Goal: Task Accomplishment & Management: Complete application form

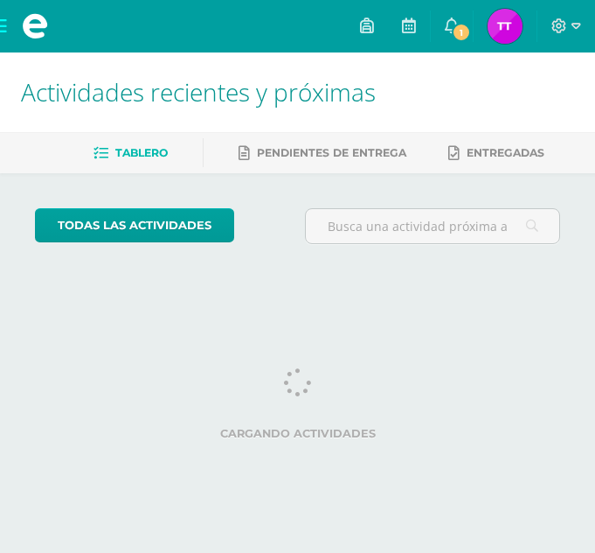
click at [463, 32] on span "1" at bounding box center [461, 32] width 19 height 19
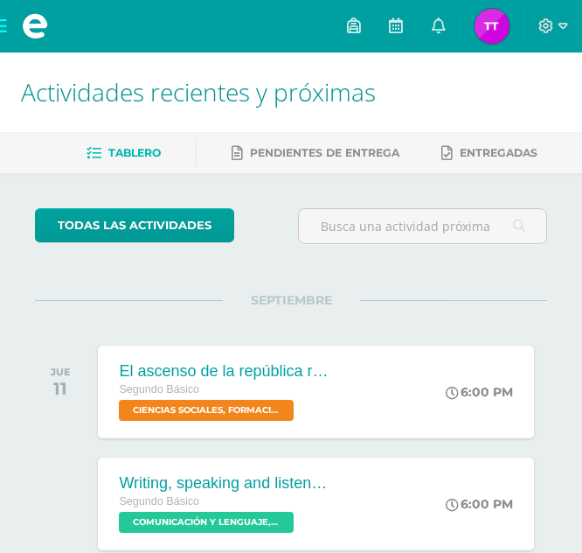
click at [463, 32] on link "Tanya Yisel Mi Perfil" at bounding box center [492, 26] width 63 height 52
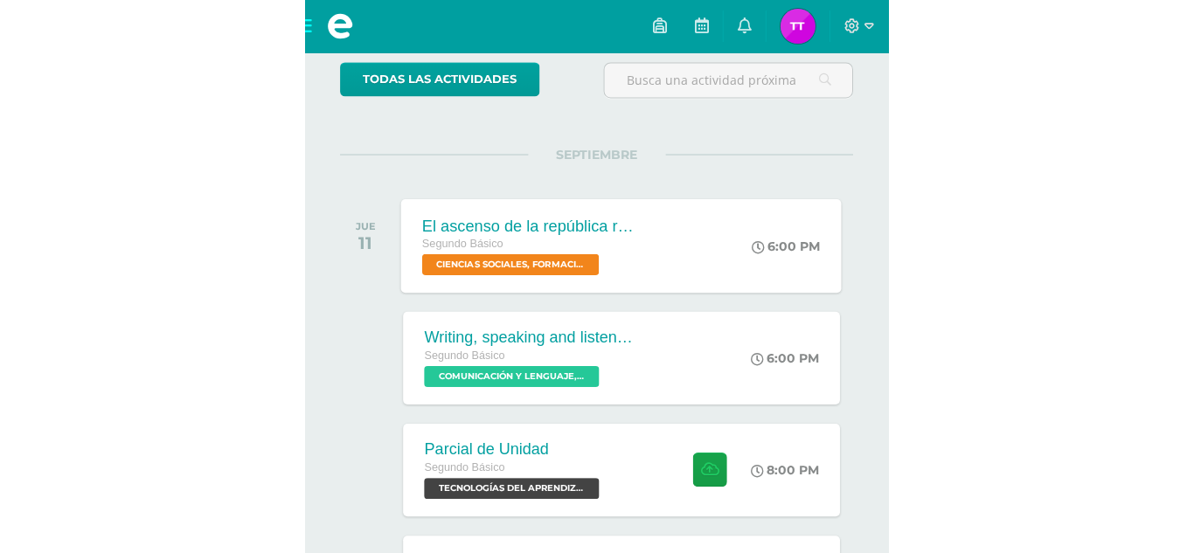
scroll to position [175, 0]
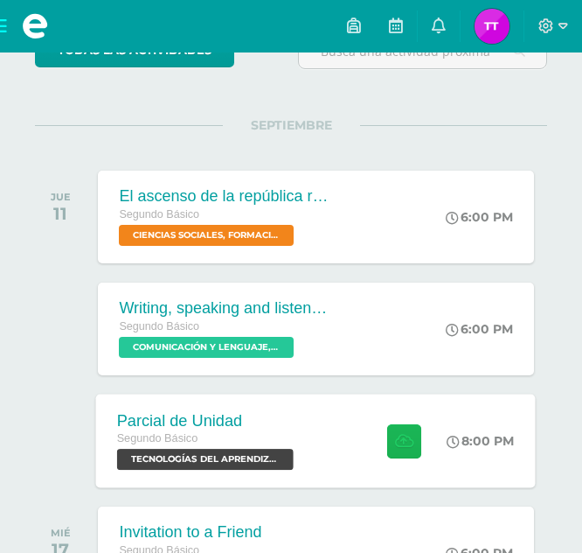
click at [388, 427] on button at bounding box center [405, 440] width 34 height 34
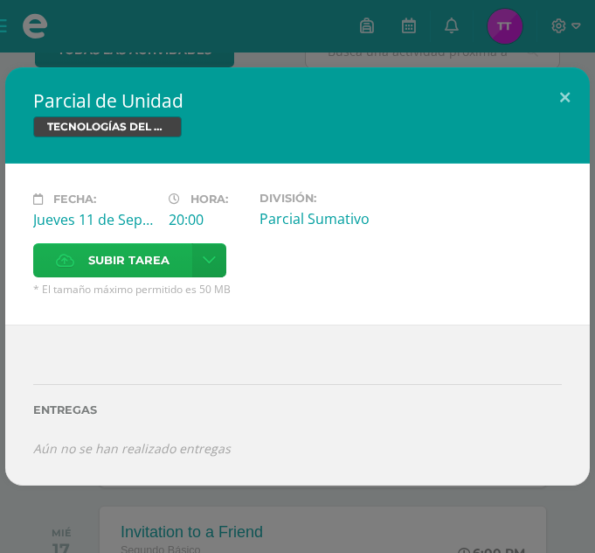
click at [187, 274] on label "Subir tarea" at bounding box center [112, 260] width 159 height 34
click at [0, 0] on input "Subir tarea" at bounding box center [0, 0] width 0 height 0
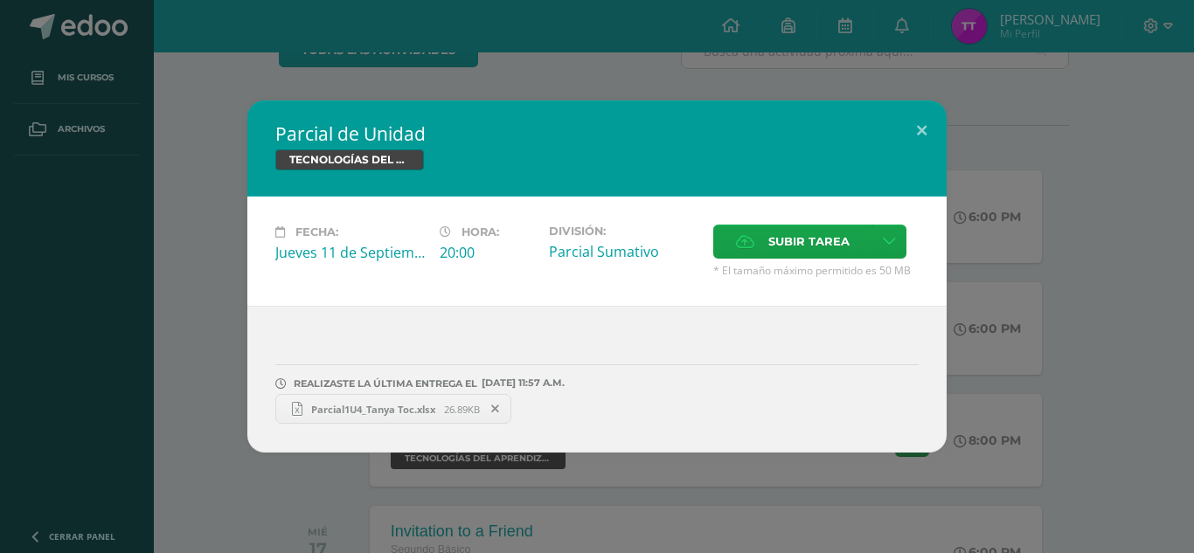
click at [365, 407] on span "Parcial1U4_Tanya Toc.xlsx" at bounding box center [374, 409] width 142 height 13
click at [499, 405] on icon at bounding box center [495, 409] width 8 height 12
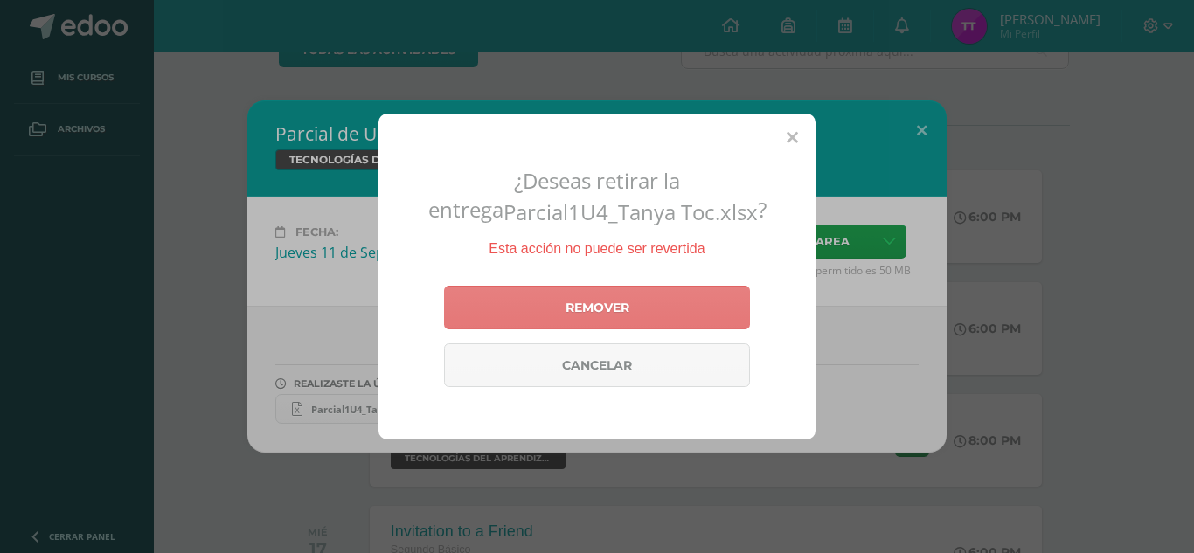
click at [595, 303] on link "Remover" at bounding box center [597, 308] width 306 height 44
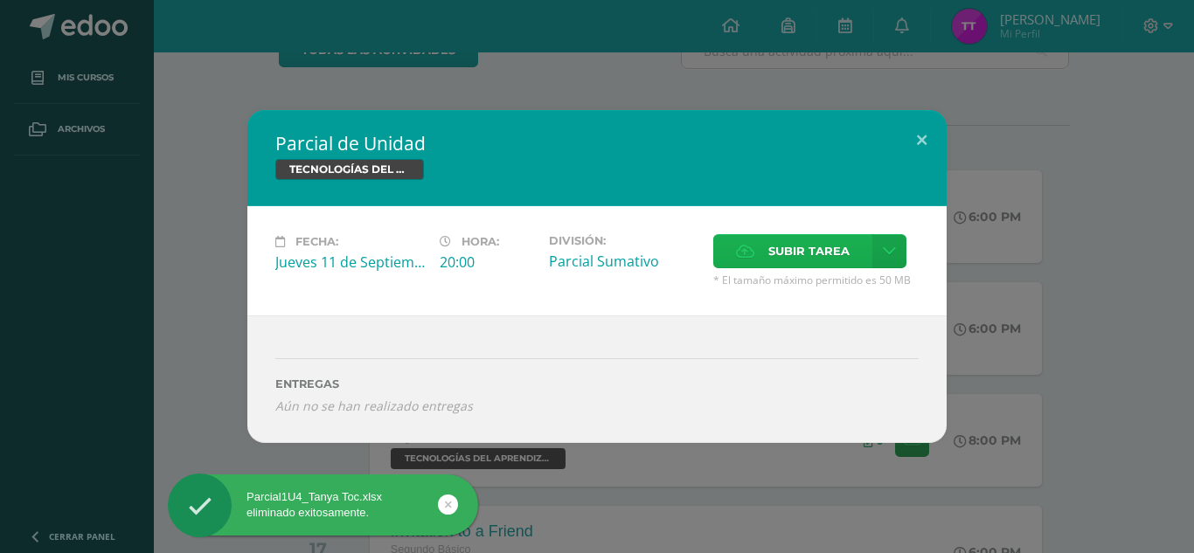
click at [595, 254] on span "Subir tarea" at bounding box center [809, 251] width 81 height 32
click at [0, 0] on input "Subir tarea" at bounding box center [0, 0] width 0 height 0
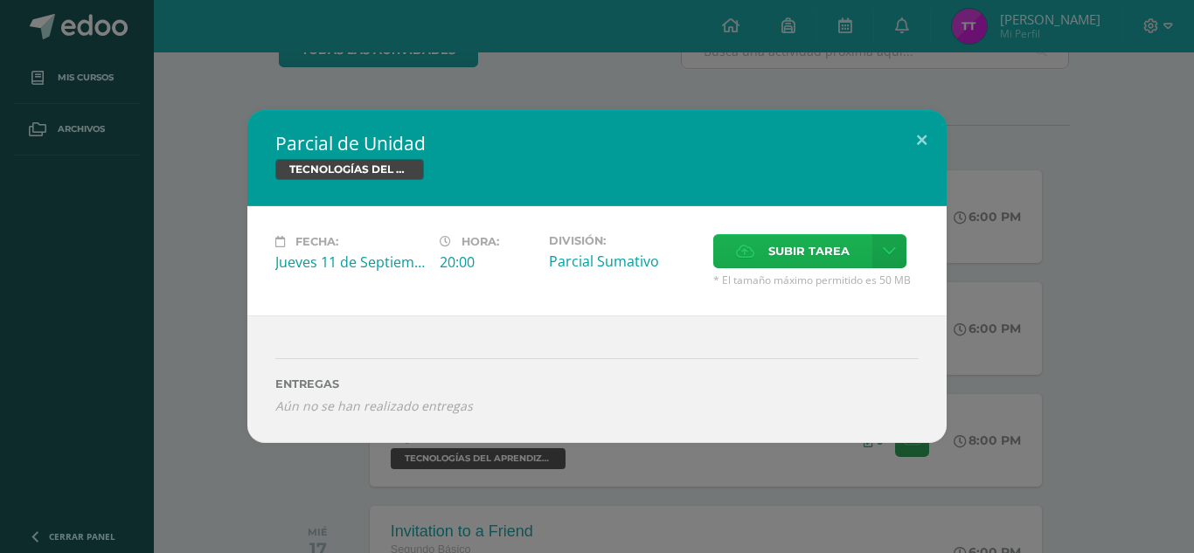
click at [595, 240] on label "Subir tarea" at bounding box center [792, 251] width 159 height 34
click at [0, 0] on input "Subir tarea" at bounding box center [0, 0] width 0 height 0
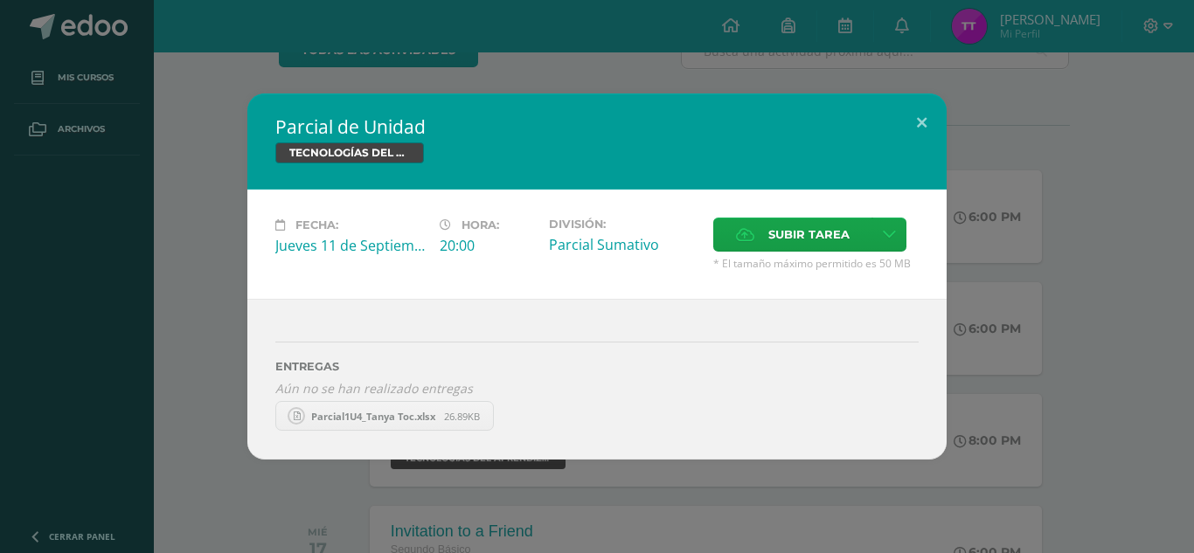
click at [386, 405] on link "Parcial1U4_Tanya Toc.xlsx 26.89KB" at bounding box center [384, 416] width 219 height 30
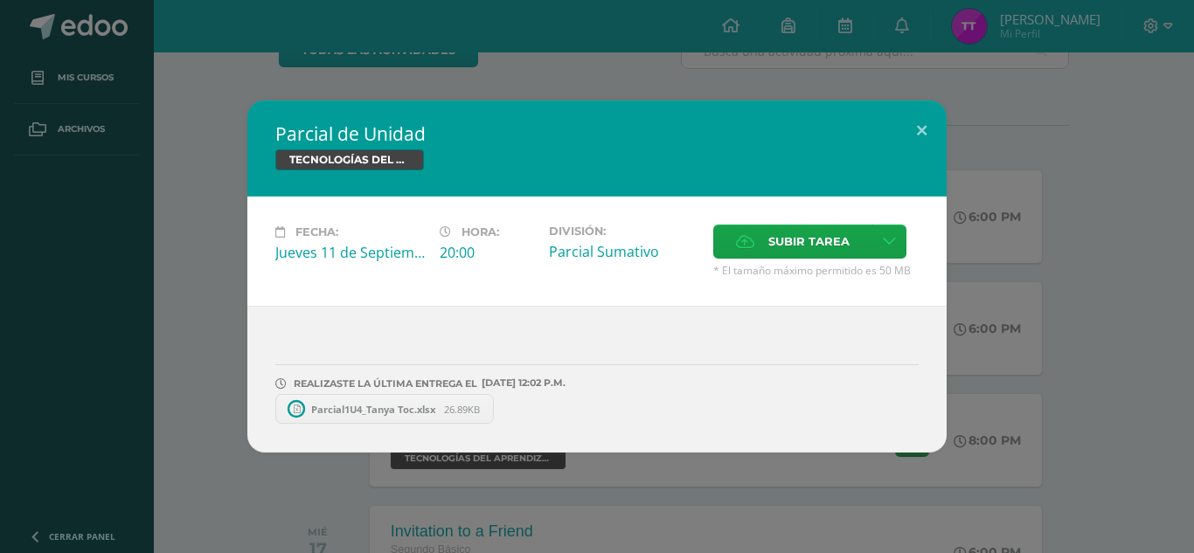
click at [337, 407] on span "Parcial1U4_Tanya Toc.xlsx" at bounding box center [374, 409] width 142 height 13
click at [497, 413] on icon at bounding box center [495, 409] width 8 height 12
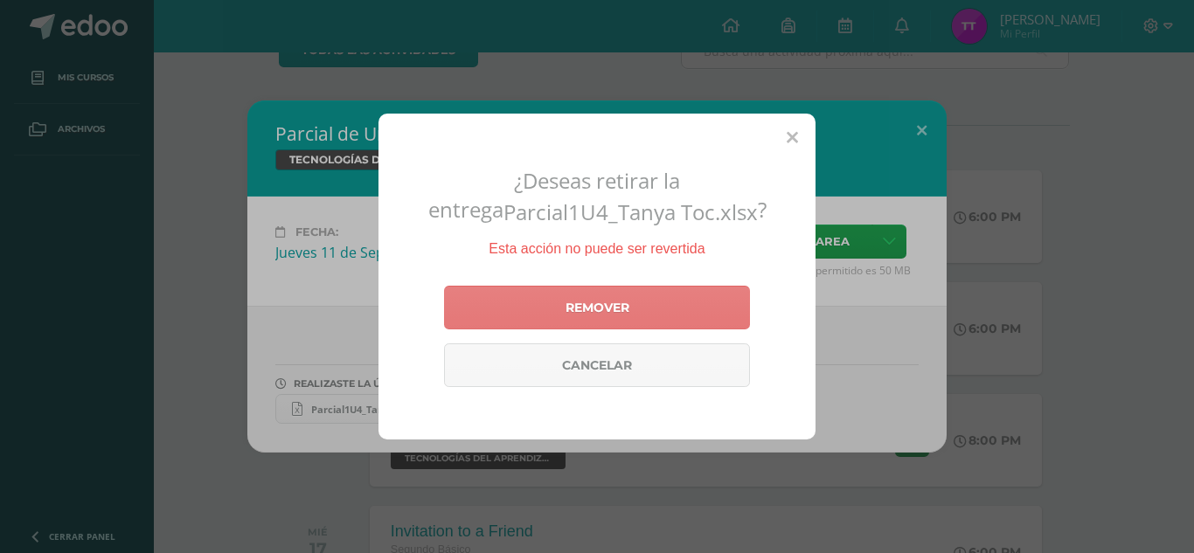
click at [595, 317] on link "Remover" at bounding box center [597, 308] width 306 height 44
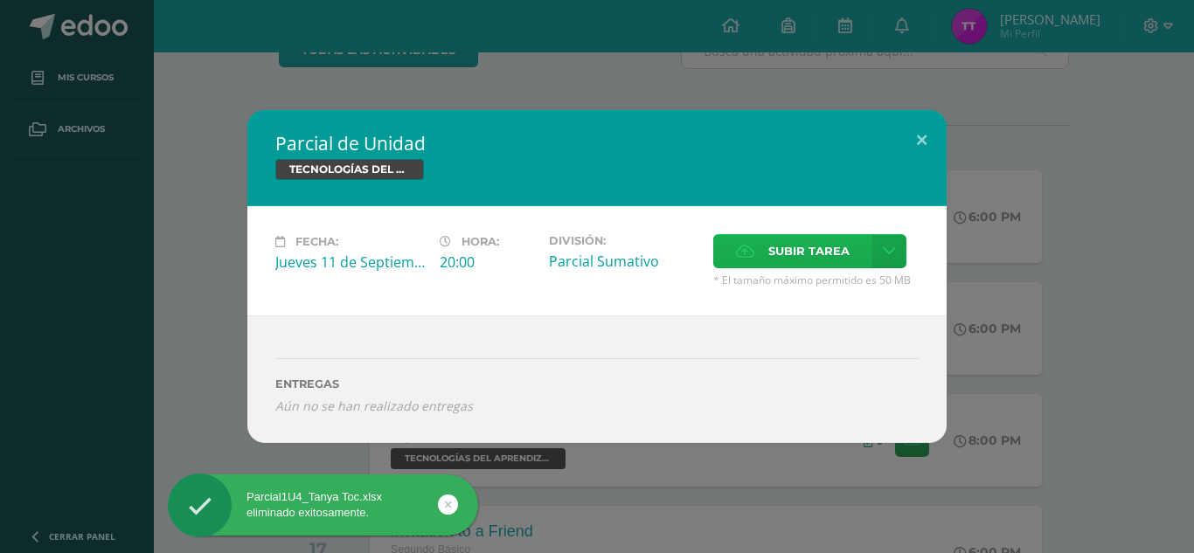
click at [595, 241] on span "Subir tarea" at bounding box center [809, 251] width 81 height 32
click at [0, 0] on input "Subir tarea" at bounding box center [0, 0] width 0 height 0
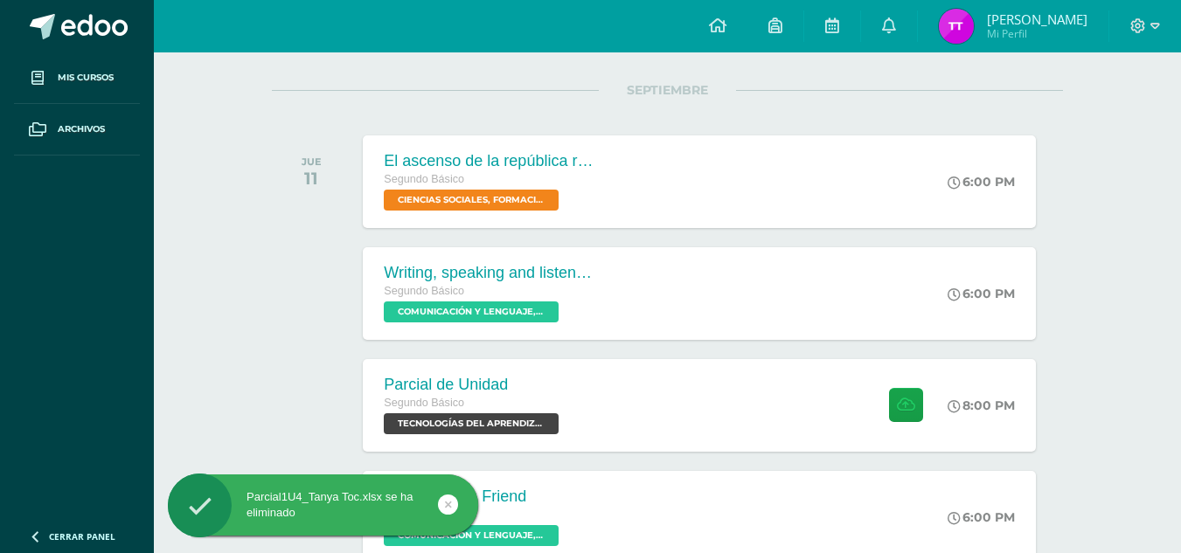
scroll to position [350, 0]
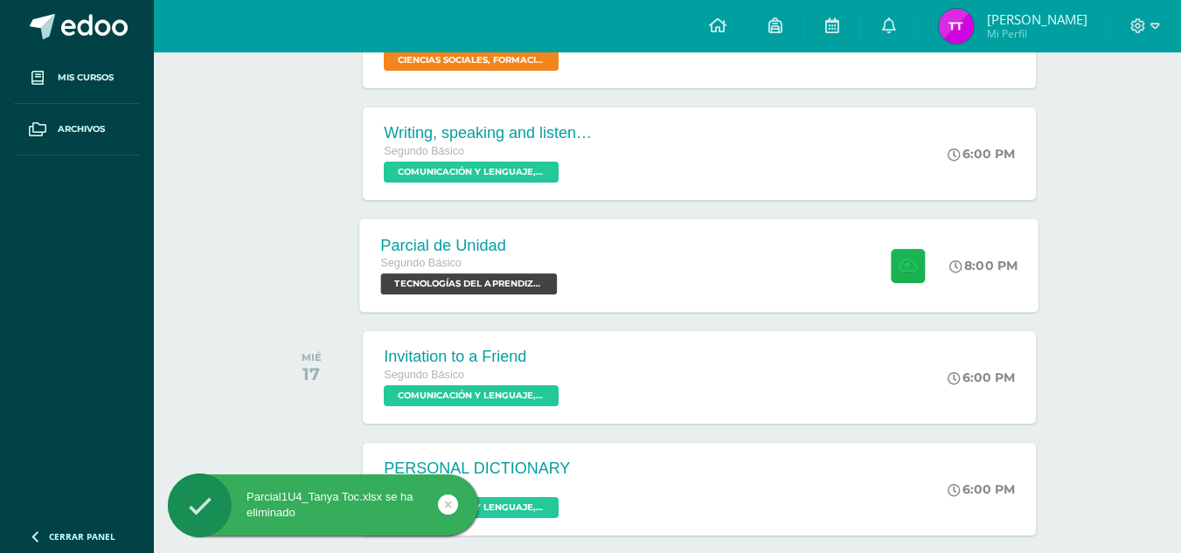
click at [904, 258] on icon at bounding box center [908, 265] width 18 height 15
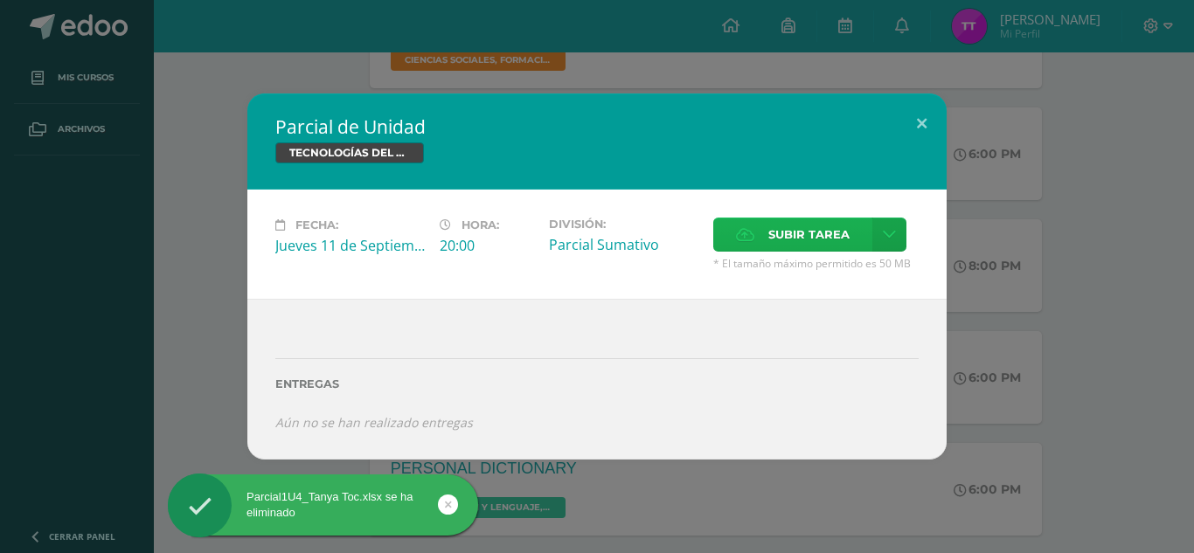
click at [866, 240] on label "Subir tarea" at bounding box center [792, 235] width 159 height 34
click at [0, 0] on input "Subir tarea" at bounding box center [0, 0] width 0 height 0
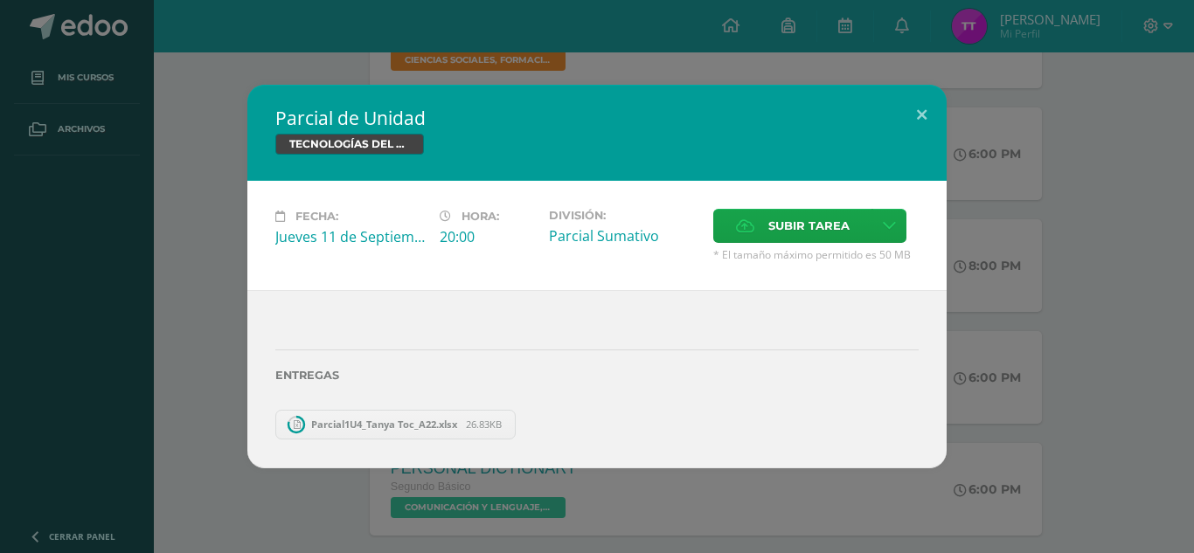
click at [397, 421] on span "Parcial1U4_Tanya Toc_A22.xlsx" at bounding box center [385, 424] width 164 height 13
click at [374, 420] on span "Parcial1U4_Tanya Toc_A22.xlsx" at bounding box center [385, 424] width 164 height 13
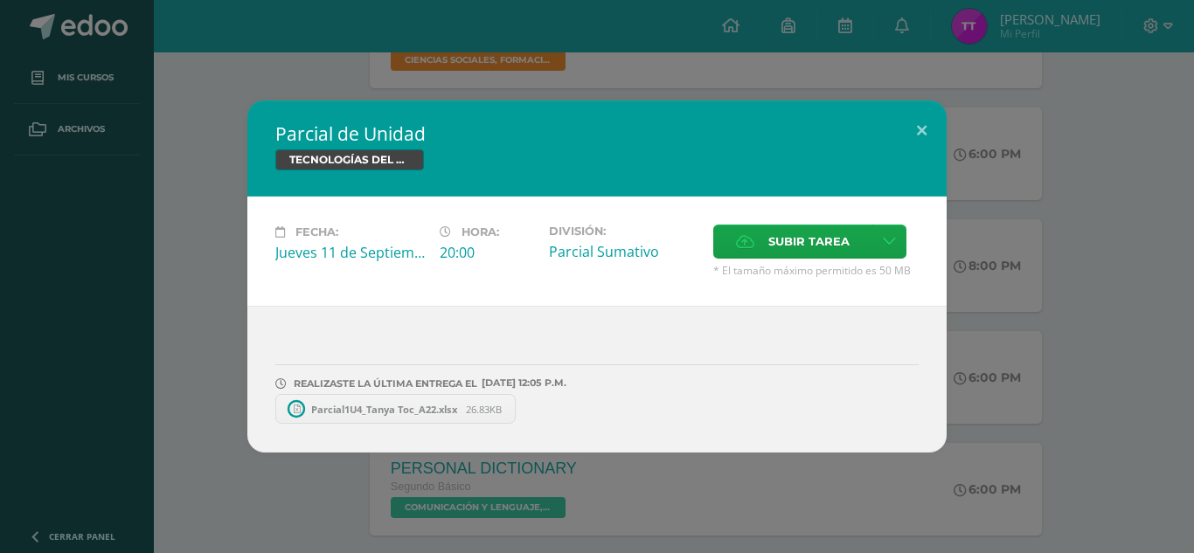
click at [419, 412] on span "Parcial1U4_Tanya Toc_A22.xlsx" at bounding box center [385, 409] width 164 height 13
click at [521, 413] on icon at bounding box center [517, 409] width 8 height 12
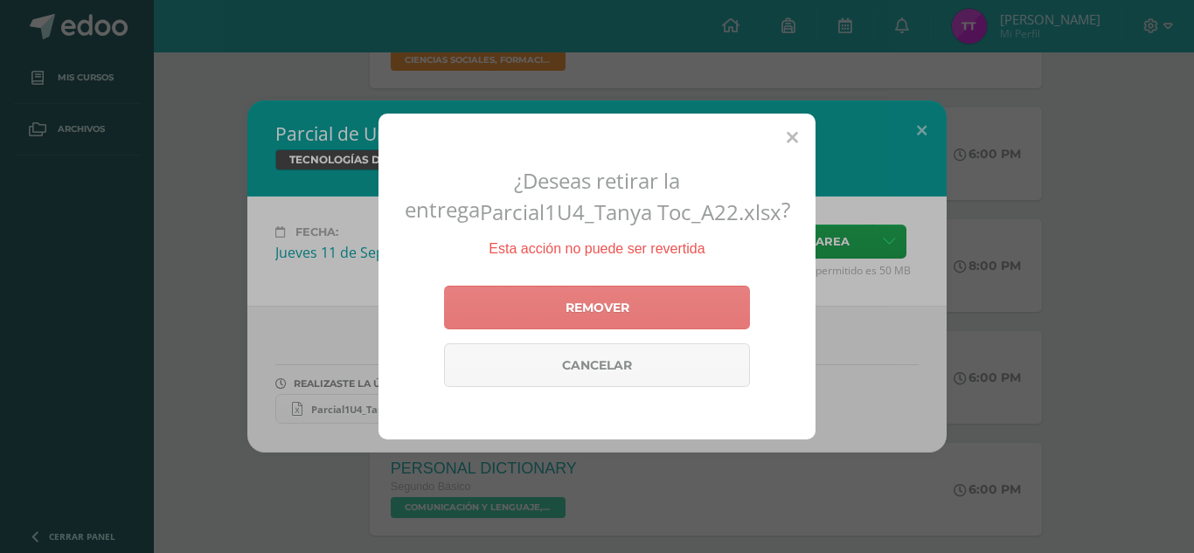
click at [688, 319] on link "Remover" at bounding box center [597, 308] width 306 height 44
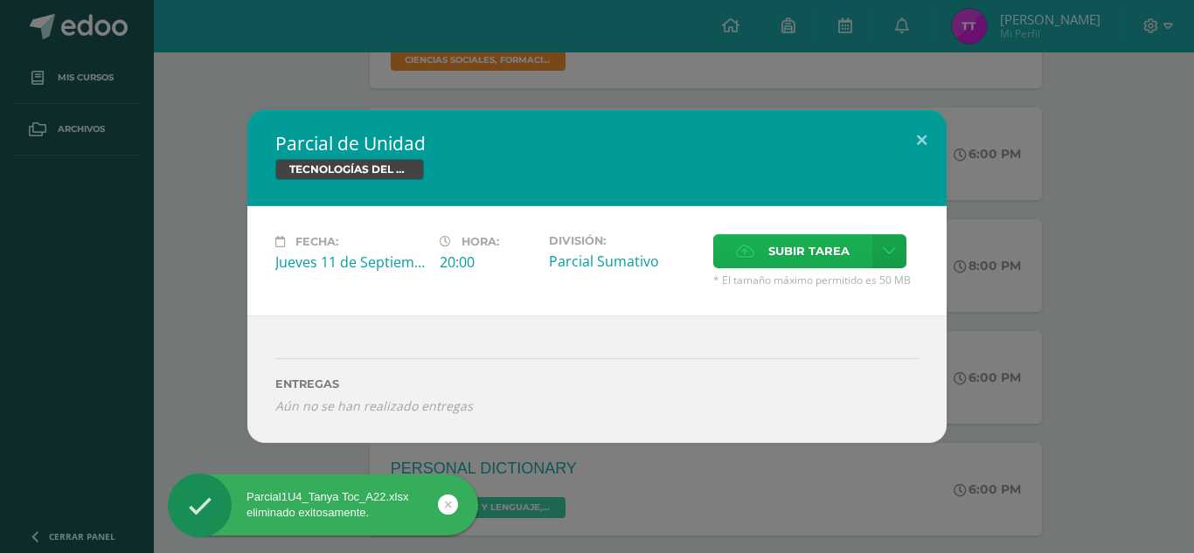
click at [834, 245] on span "Subir tarea" at bounding box center [809, 251] width 81 height 32
click at [0, 0] on input "Subir tarea" at bounding box center [0, 0] width 0 height 0
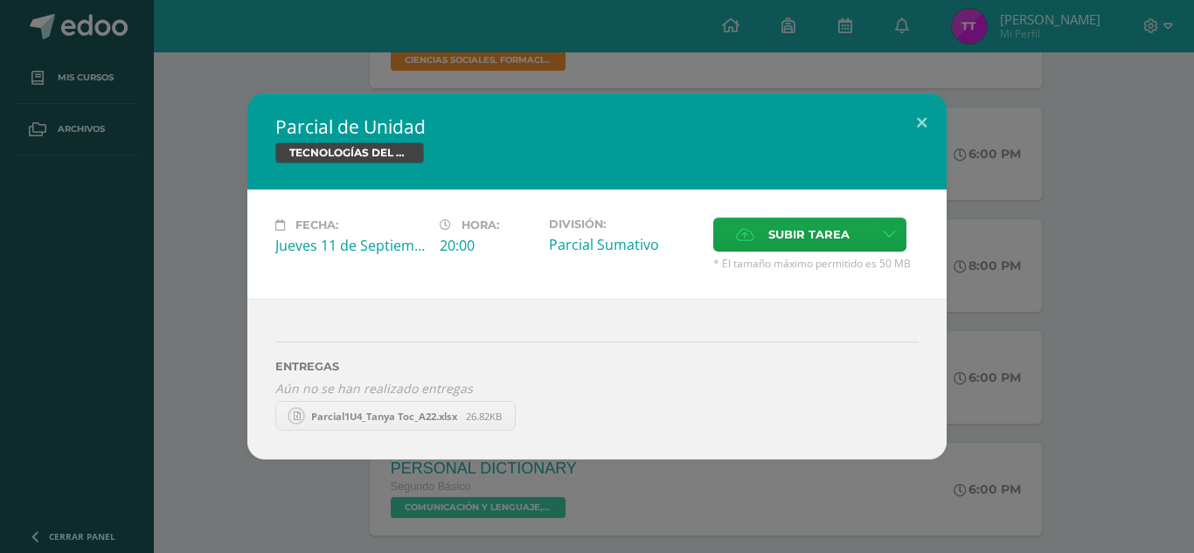
click at [393, 420] on span "Parcial1U4_Tanya Toc_A22.xlsx" at bounding box center [385, 416] width 164 height 13
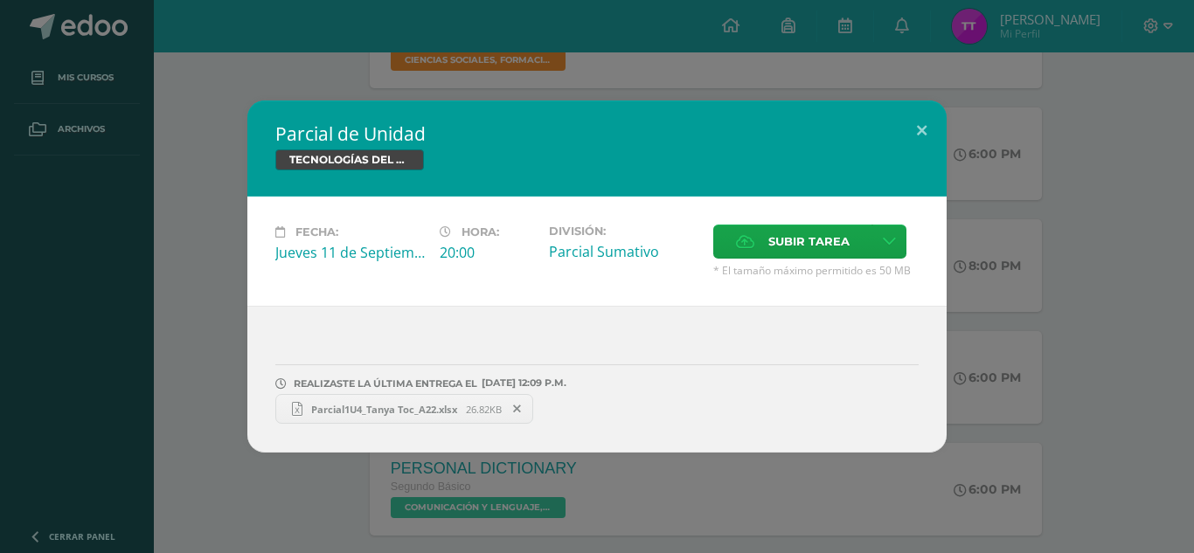
click at [367, 408] on span "Parcial1U4_Tanya Toc_A22.xlsx" at bounding box center [385, 409] width 164 height 13
click at [915, 130] on button at bounding box center [922, 130] width 50 height 59
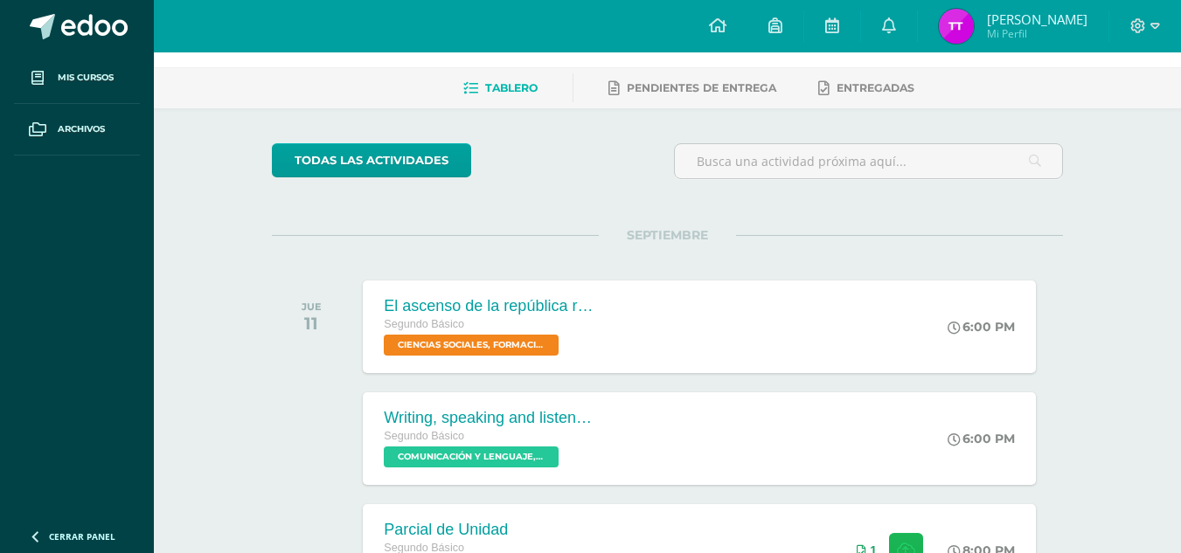
scroll to position [0, 0]
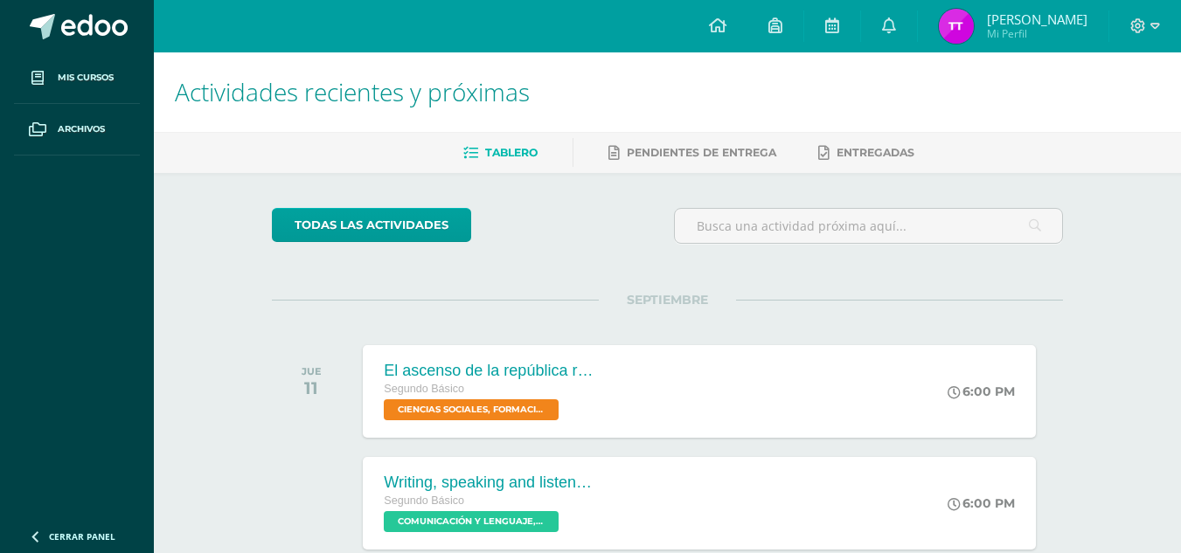
click at [1018, 10] on span "Tanya Yisel Mi Perfil" at bounding box center [1014, 26] width 156 height 35
click at [1018, 13] on span "Tanya Yisel Mi Perfil" at bounding box center [1014, 26] width 156 height 35
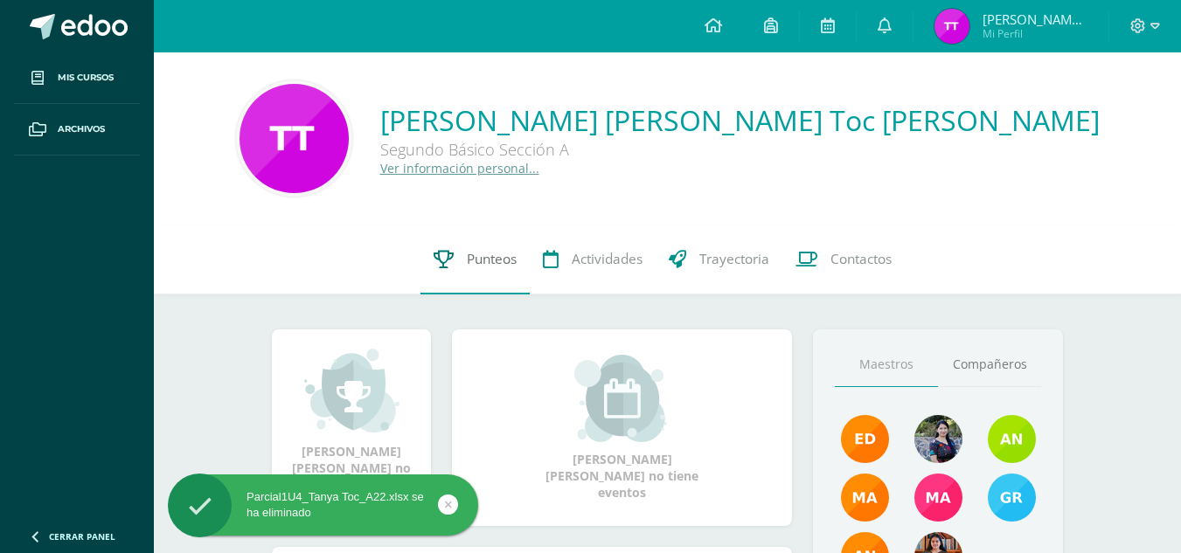
click at [522, 283] on link "Punteos" at bounding box center [475, 260] width 109 height 70
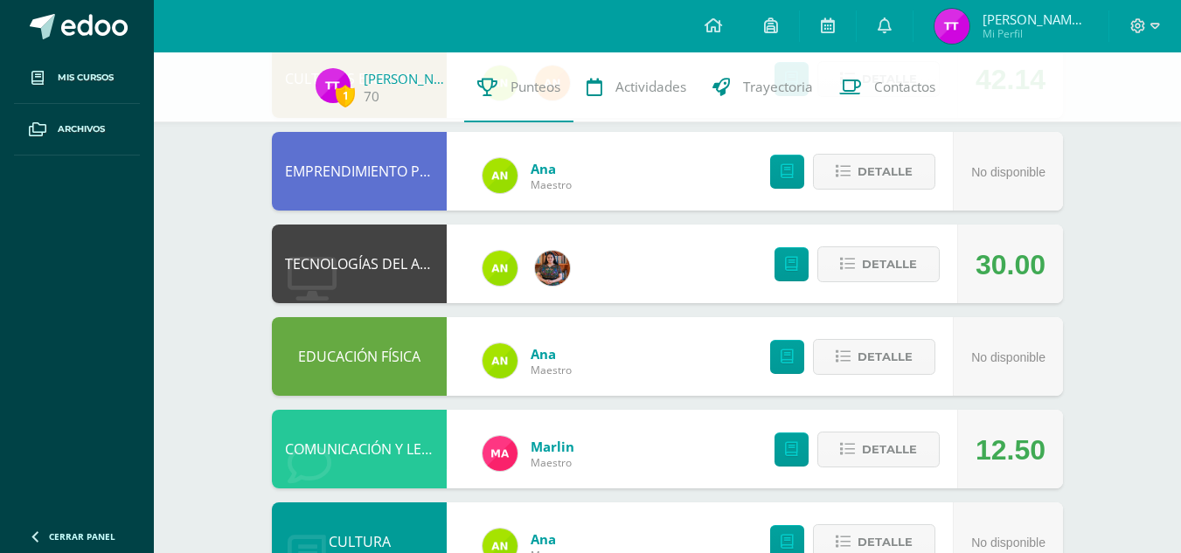
scroll to position [262, 0]
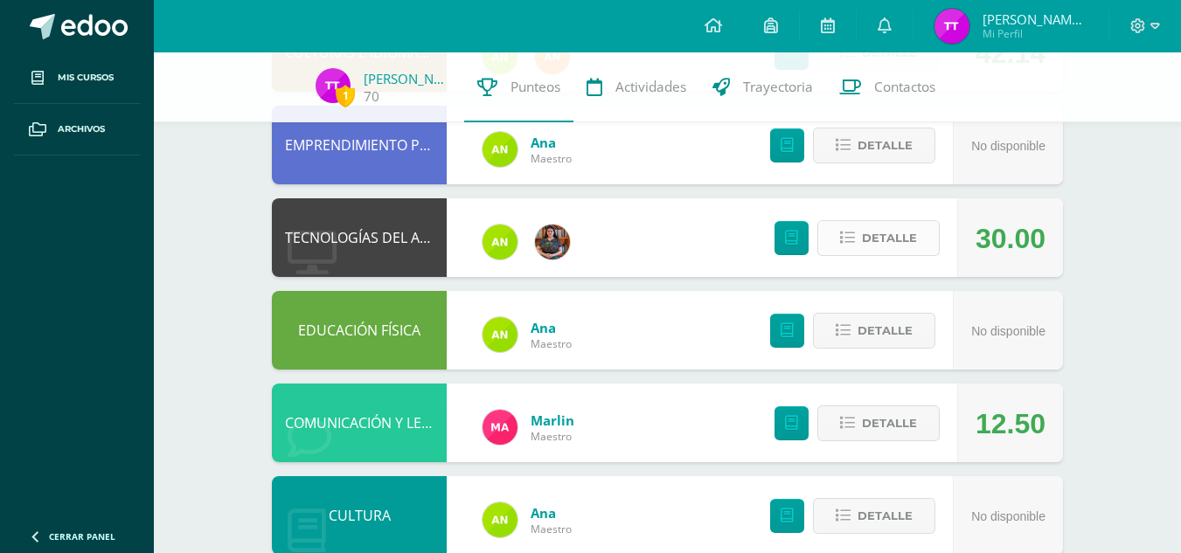
click at [852, 245] on icon at bounding box center [847, 238] width 15 height 15
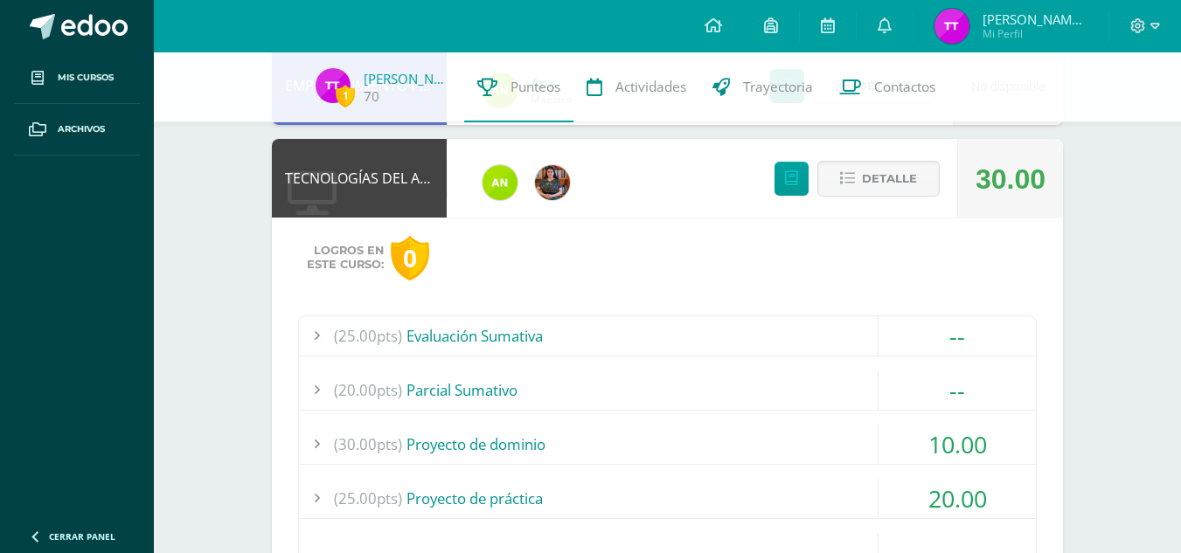
scroll to position [350, 0]
